Goal: Task Accomplishment & Management: Use online tool/utility

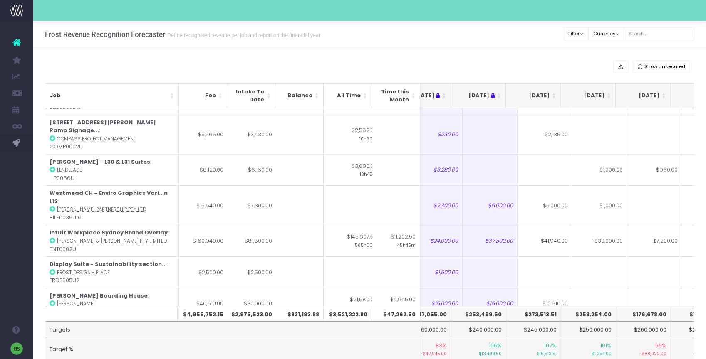
scroll to position [3154, 79]
click at [658, 28] on input "text" at bounding box center [658, 33] width 71 height 13
type input "cci"
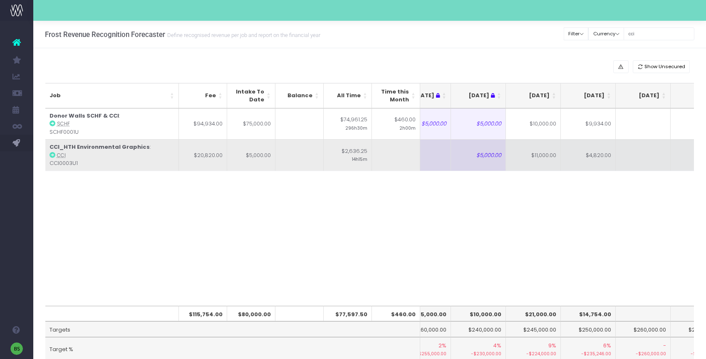
click at [541, 159] on td "$11,000.00" at bounding box center [533, 155] width 55 height 32
type input "5000"
click at [642, 162] on td at bounding box center [642, 155] width 55 height 32
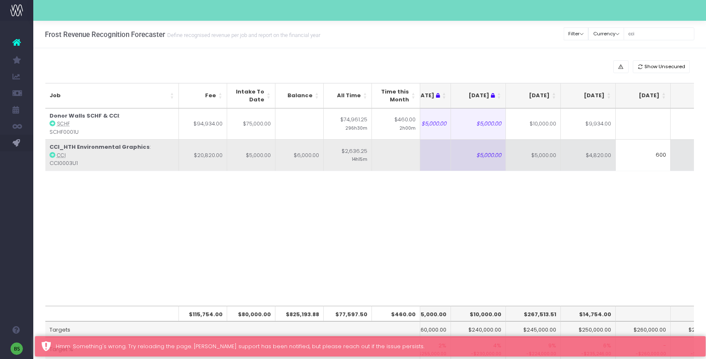
type input "6000"
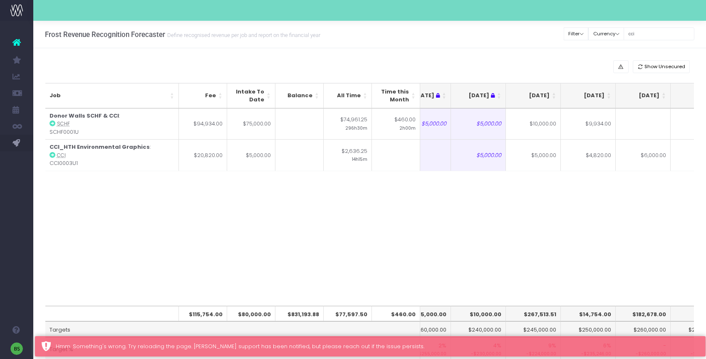
click at [555, 239] on div "Job Fee Intake To Date Balance All Time Time this Month [DATE] Jun [DATE] Aug […" at bounding box center [369, 207] width 649 height 197
click at [659, 31] on input "cci" at bounding box center [658, 33] width 71 height 13
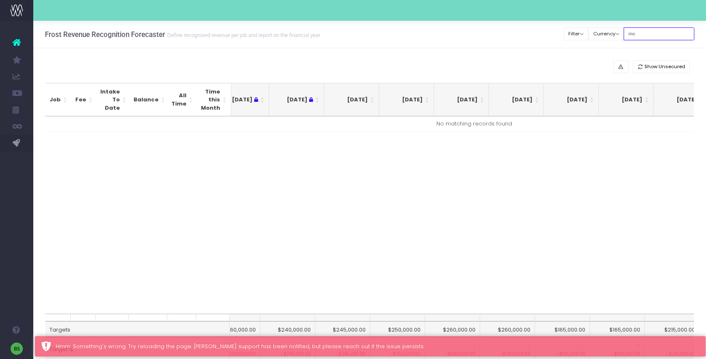
type input "m"
type input "south"
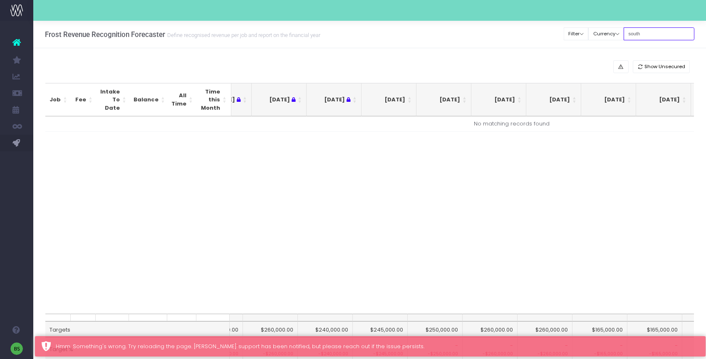
scroll to position [0, 0]
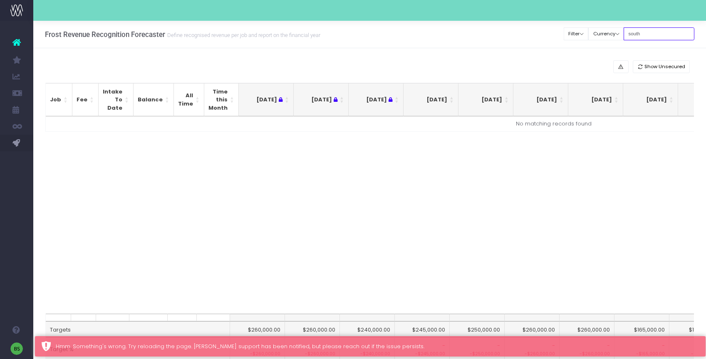
click at [664, 33] on input "south" at bounding box center [658, 33] width 71 height 13
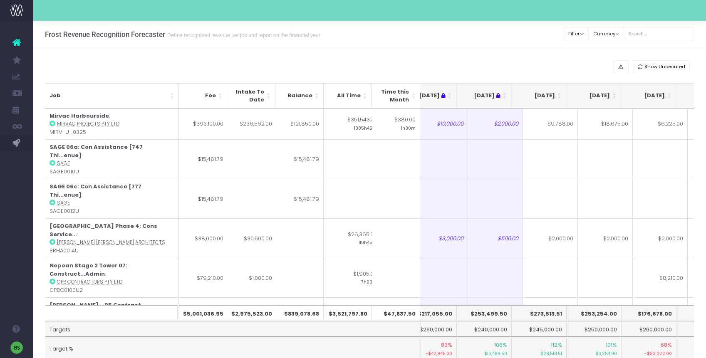
scroll to position [0, 74]
click at [671, 33] on input "text" at bounding box center [658, 33] width 71 height 13
type input "cci"
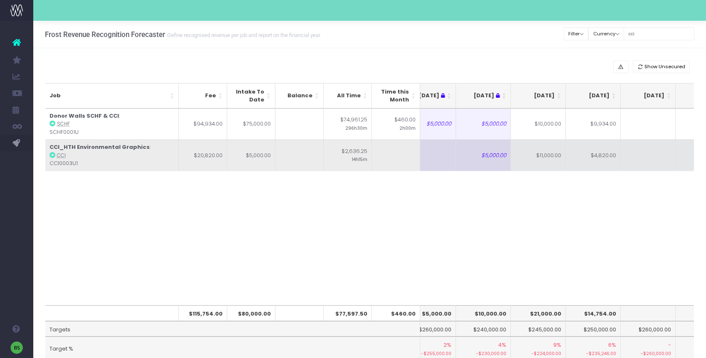
click at [548, 159] on td "$11,000.00" at bounding box center [538, 155] width 55 height 32
type input "5000"
click at [641, 150] on td at bounding box center [647, 155] width 55 height 32
type input "6000"
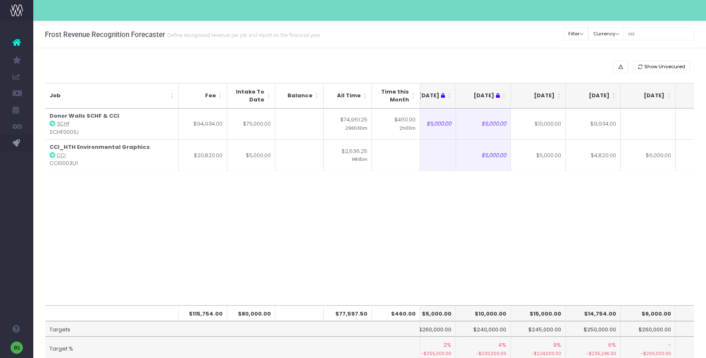
click at [588, 271] on div "Job Fee Intake To Date Balance All Time Time this Month [DATE] Jun [DATE] Aug […" at bounding box center [369, 207] width 649 height 197
click at [658, 30] on input "cci" at bounding box center [658, 33] width 71 height 13
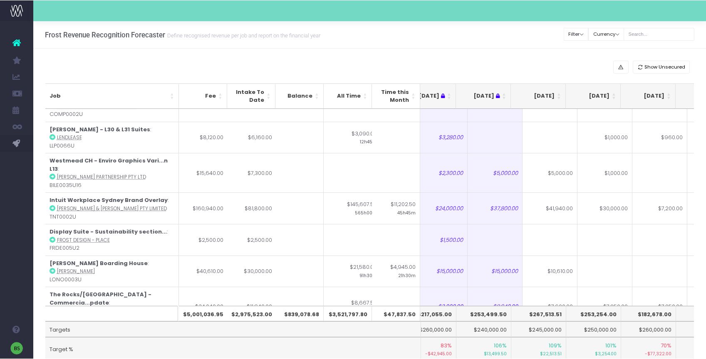
scroll to position [3186, 74]
click at [323, 17] on div at bounding box center [369, 10] width 672 height 21
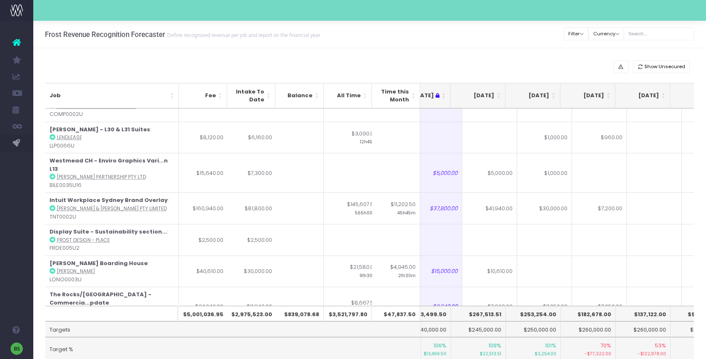
scroll to position [0, 0]
